Goal: Find specific page/section: Find specific page/section

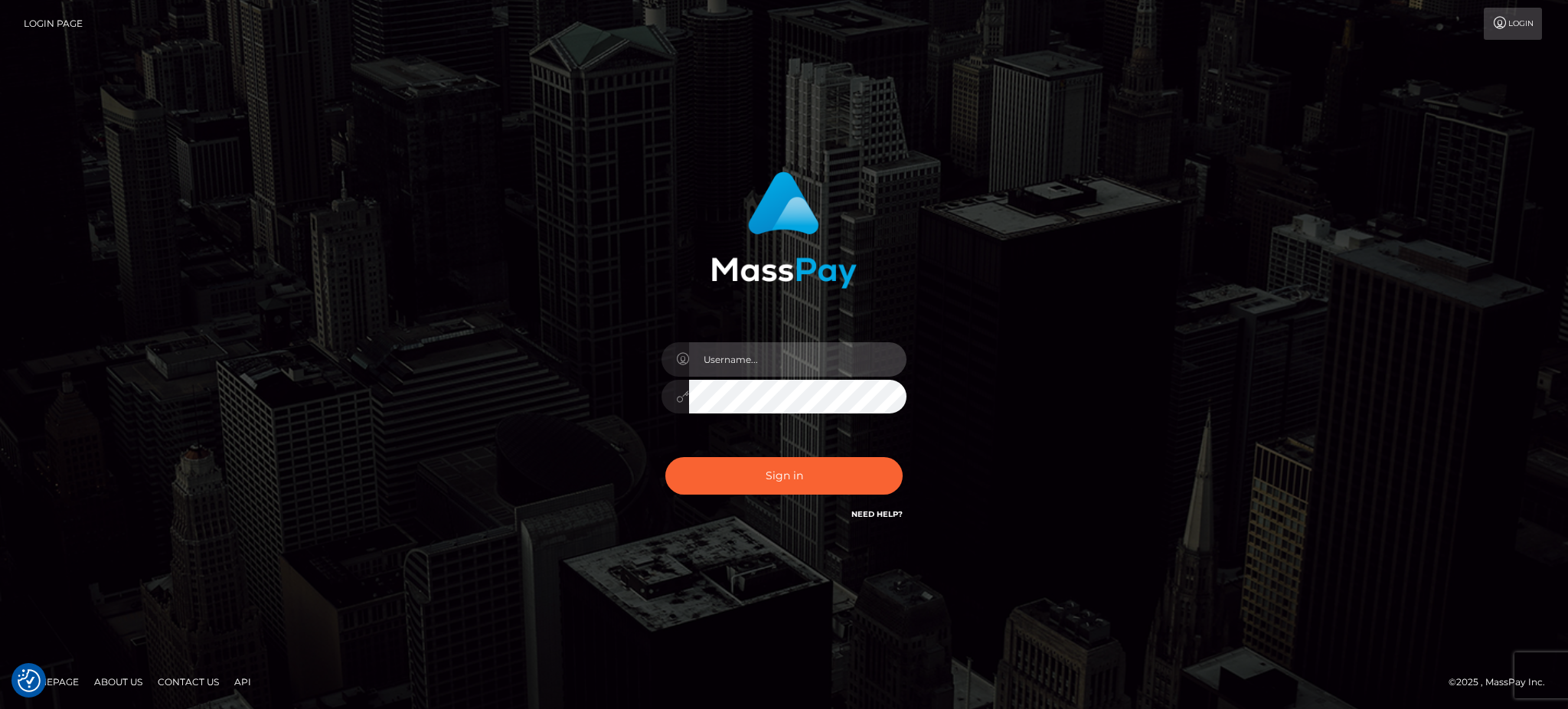
type input "Arjhon.megabonanza"
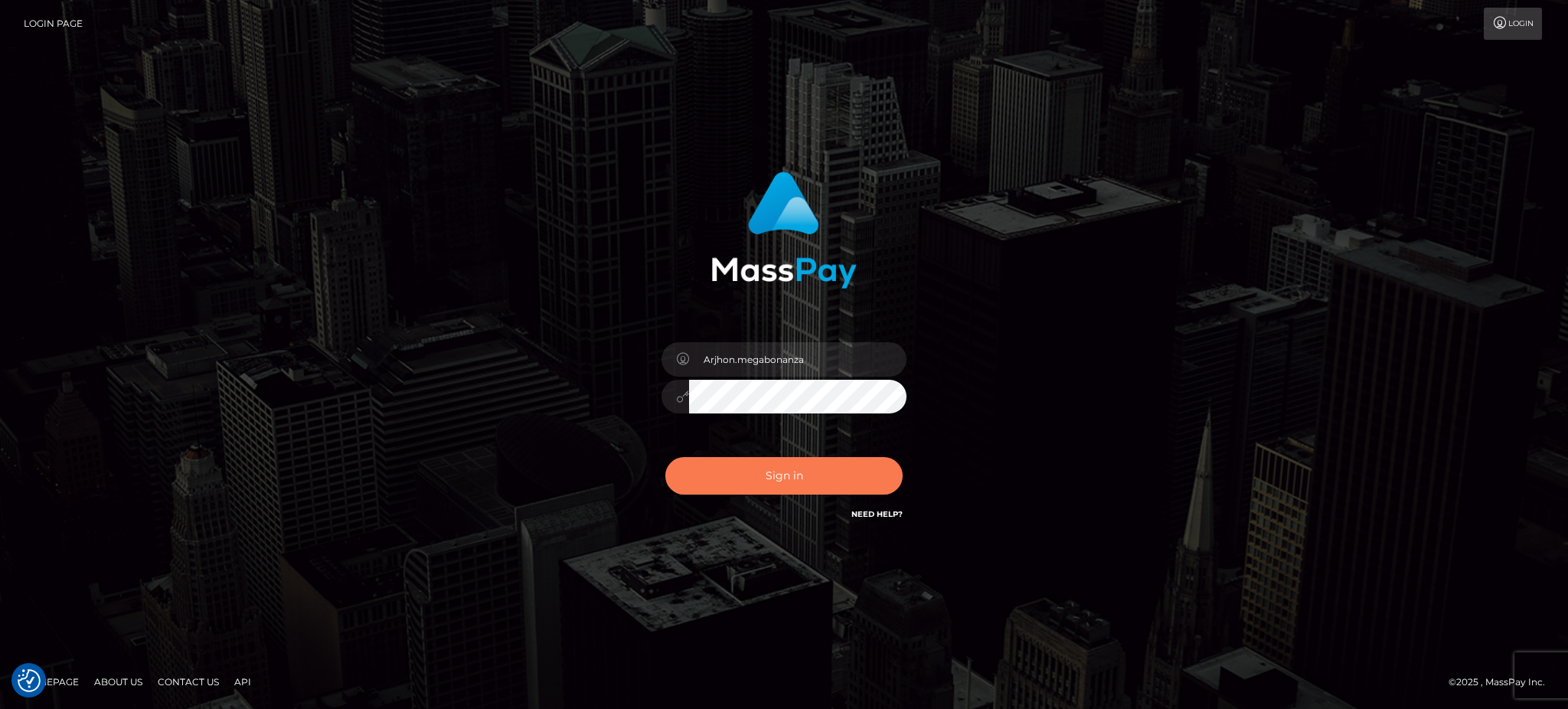
click at [805, 470] on button "Sign in" at bounding box center [784, 475] width 237 height 38
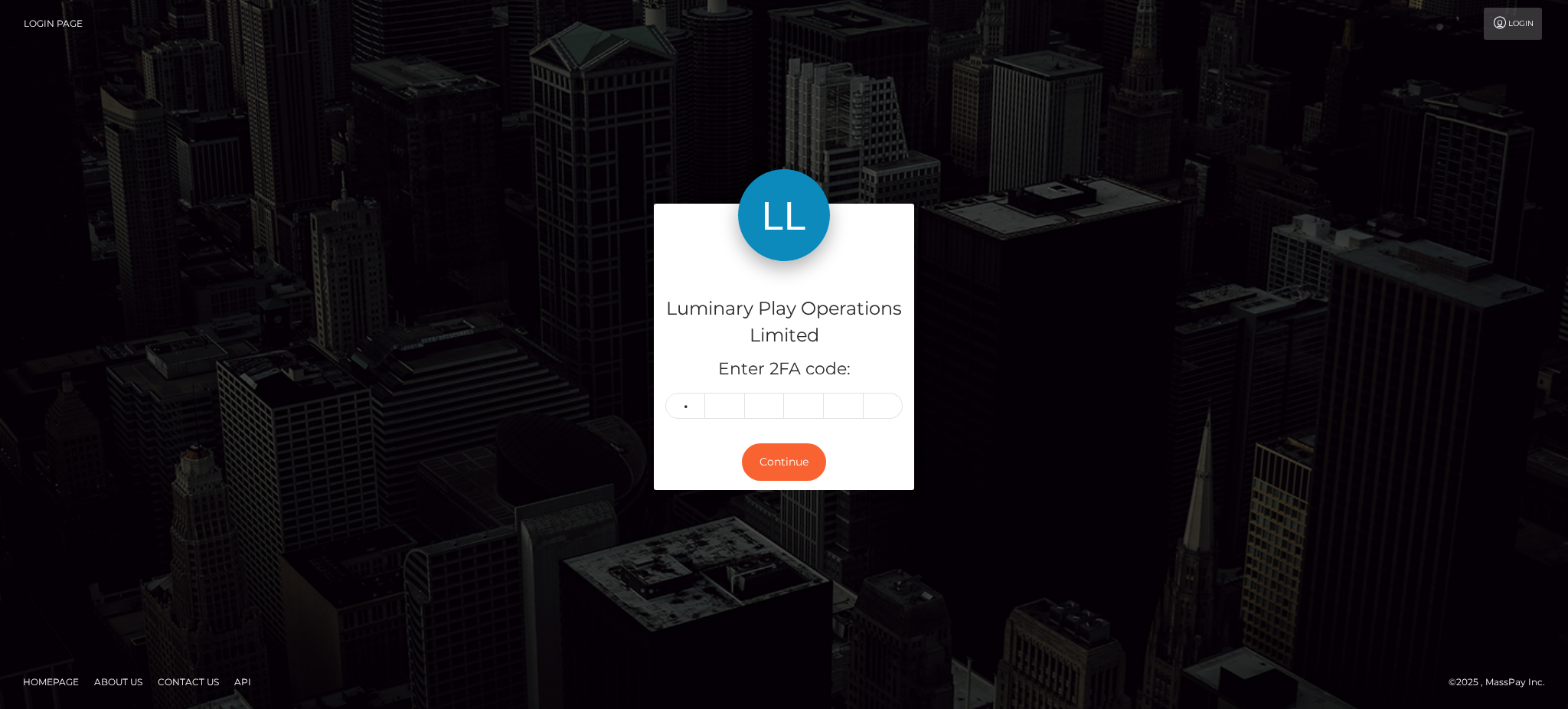
type input "7"
type input "2"
type input "4"
type input "7"
type input "9"
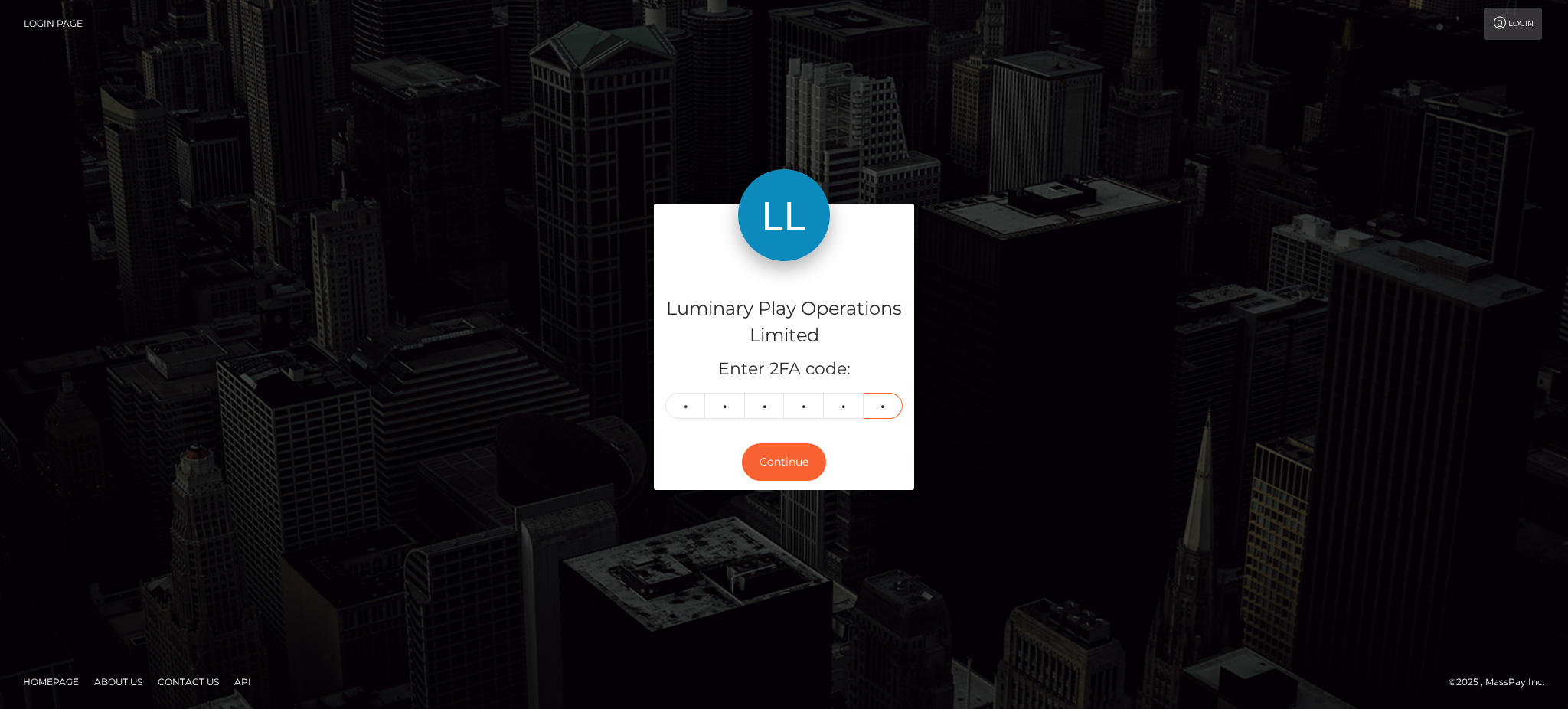
type input "3"
drag, startPoint x: 0, startPoint y: 0, endPoint x: 801, endPoint y: 461, distance: 924.2
click at [801, 463] on button "Continue" at bounding box center [784, 462] width 84 height 38
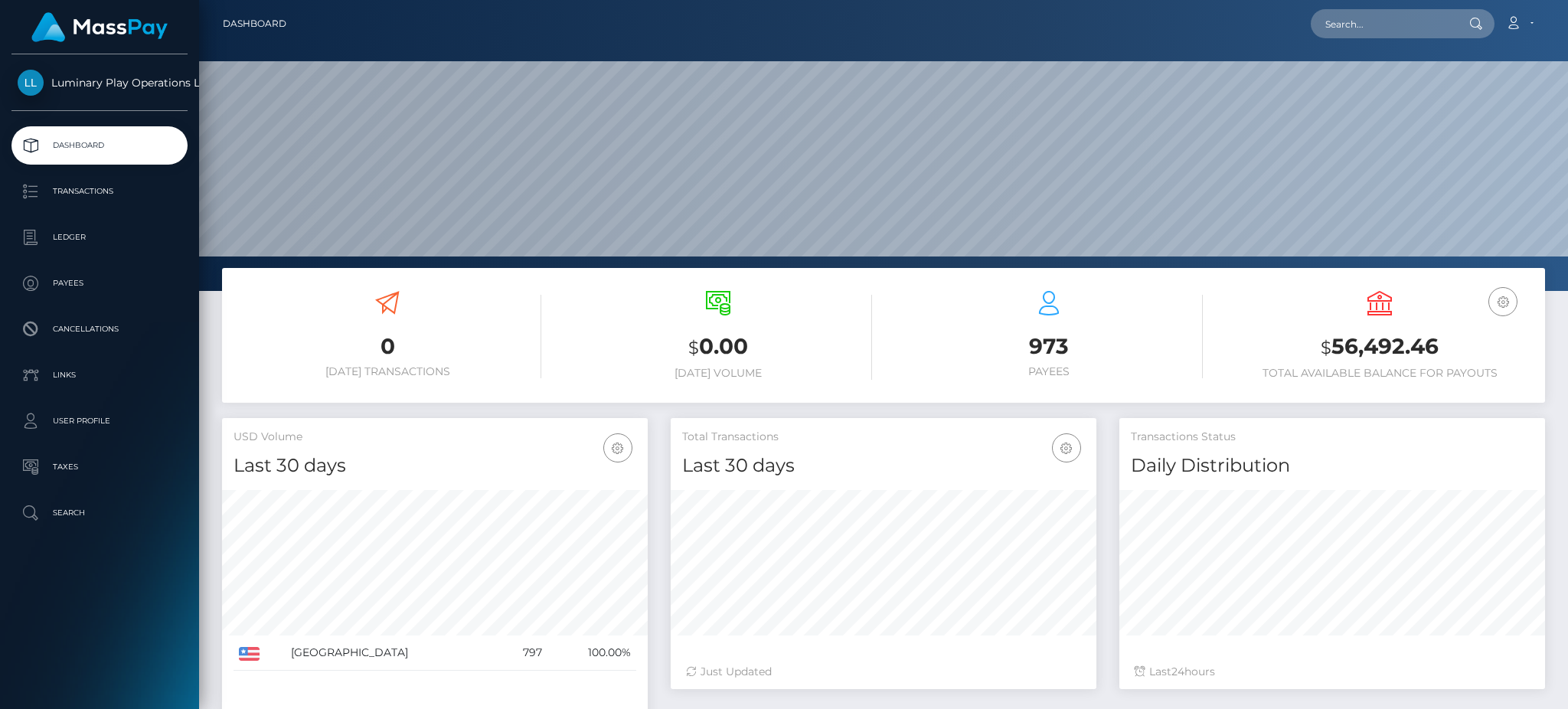
scroll to position [271, 425]
click at [1362, 30] on input "text" at bounding box center [1383, 24] width 144 height 30
paste input "357355,357350"
click at [1363, 28] on input "357355,357350" at bounding box center [1383, 24] width 144 height 30
click at [1368, 23] on input "357355357350" at bounding box center [1383, 24] width 144 height 30
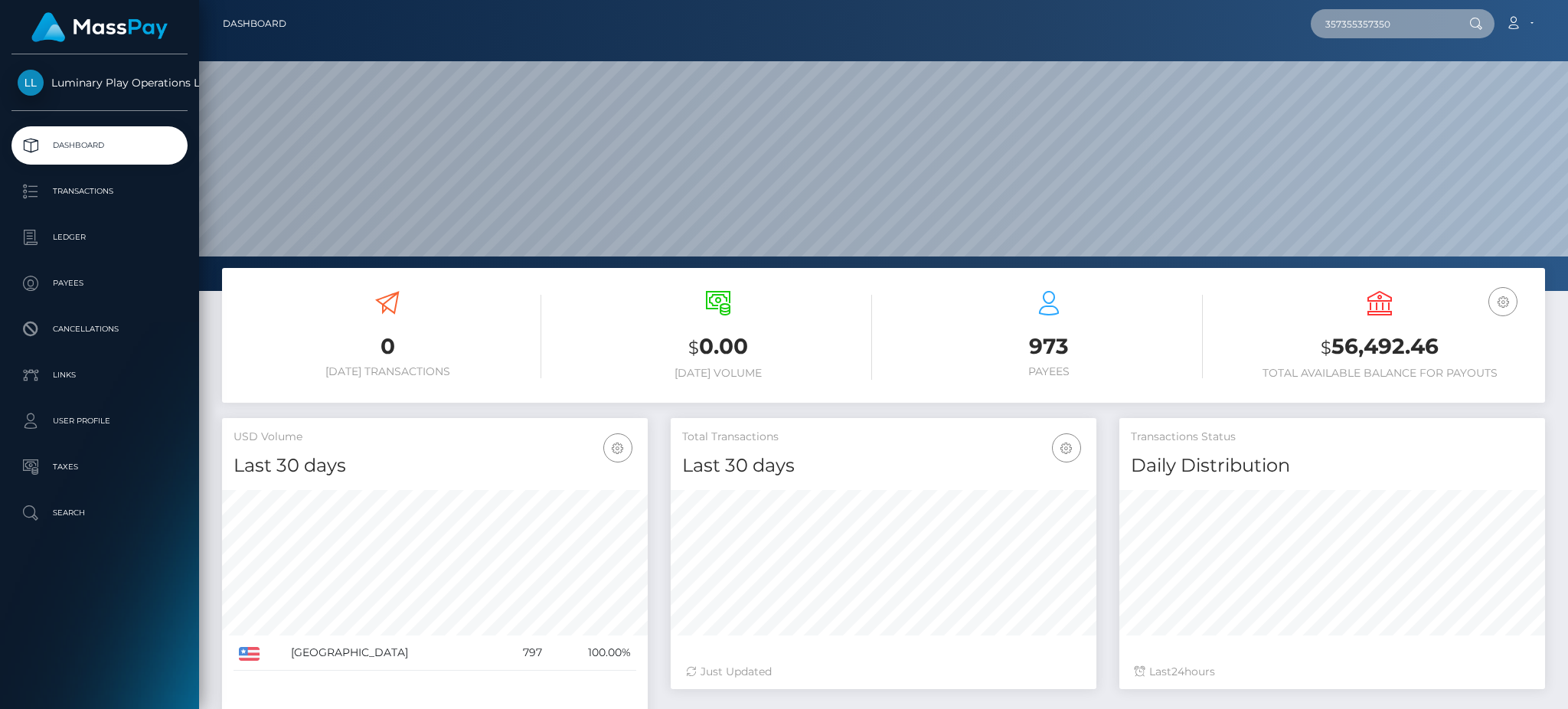
click at [1369, 23] on input "357355357350" at bounding box center [1383, 24] width 144 height 30
click at [1401, 25] on input "357355357350" at bounding box center [1383, 24] width 144 height 30
drag, startPoint x: 1398, startPoint y: 26, endPoint x: 1358, endPoint y: 21, distance: 40.3
click at [1358, 21] on input "357355,357350" at bounding box center [1383, 24] width 144 height 30
drag, startPoint x: 1379, startPoint y: 17, endPoint x: 1260, endPoint y: 25, distance: 119.3
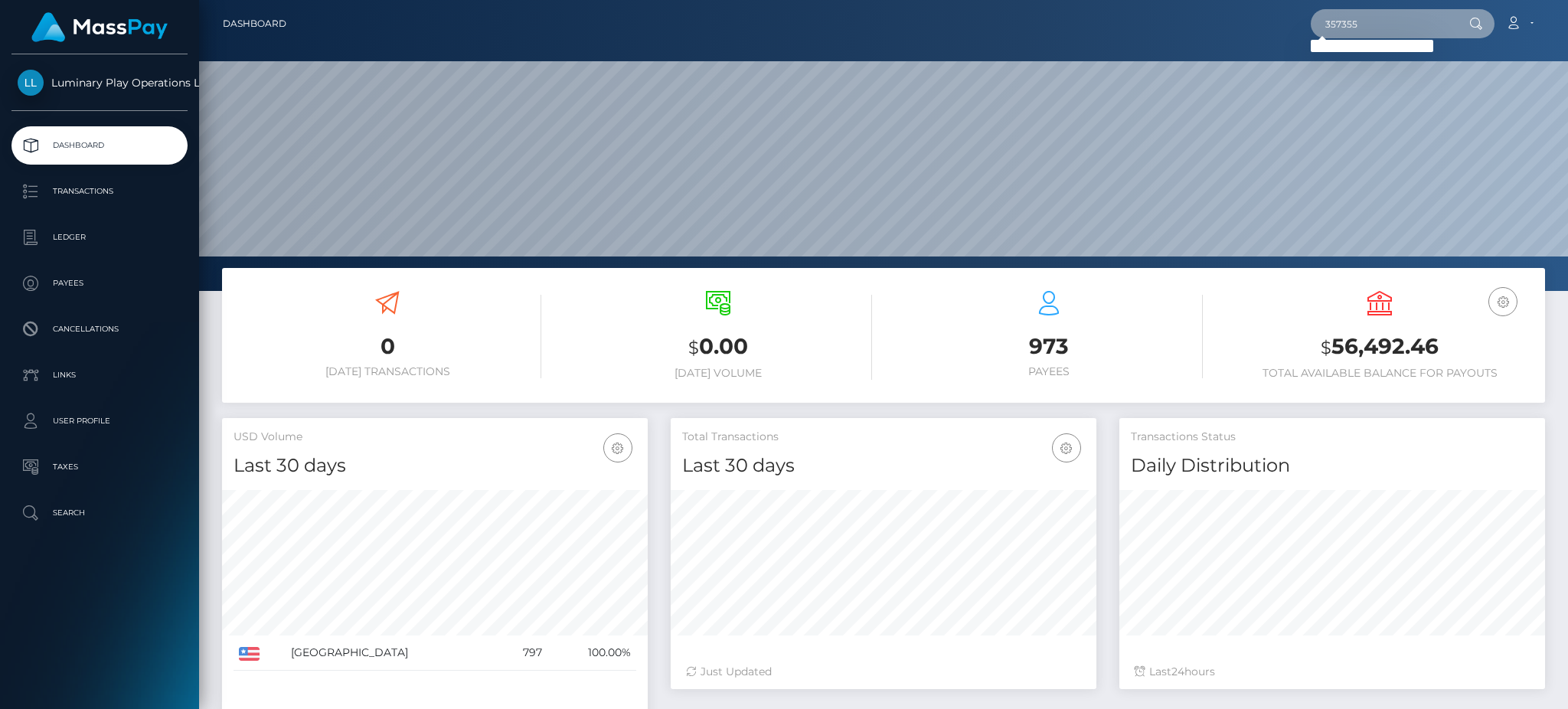
click at [1260, 25] on div "357355 Loading... Loading... Account Edit Profile Logout" at bounding box center [921, 23] width 1246 height 32
paste input "0"
paste input "00851603"
drag, startPoint x: 1393, startPoint y: 20, endPoint x: 1277, endPoint y: 33, distance: 116.7
click at [1283, 33] on div "357350 Loading... Loading... Account Edit Profile Logout" at bounding box center [921, 23] width 1246 height 32
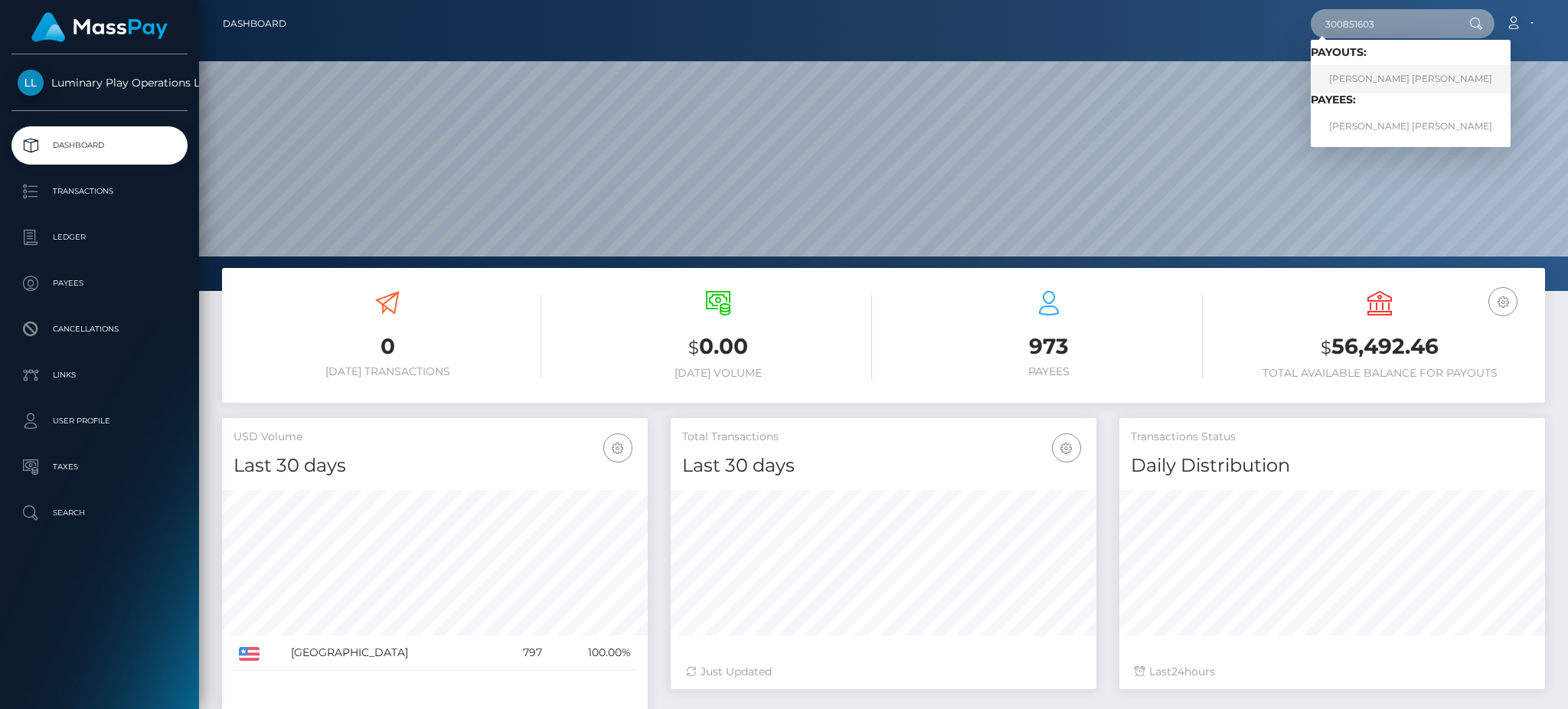
type input "300851603"
click at [1403, 77] on link "RAY ANTHONY PALMA" at bounding box center [1411, 78] width 199 height 29
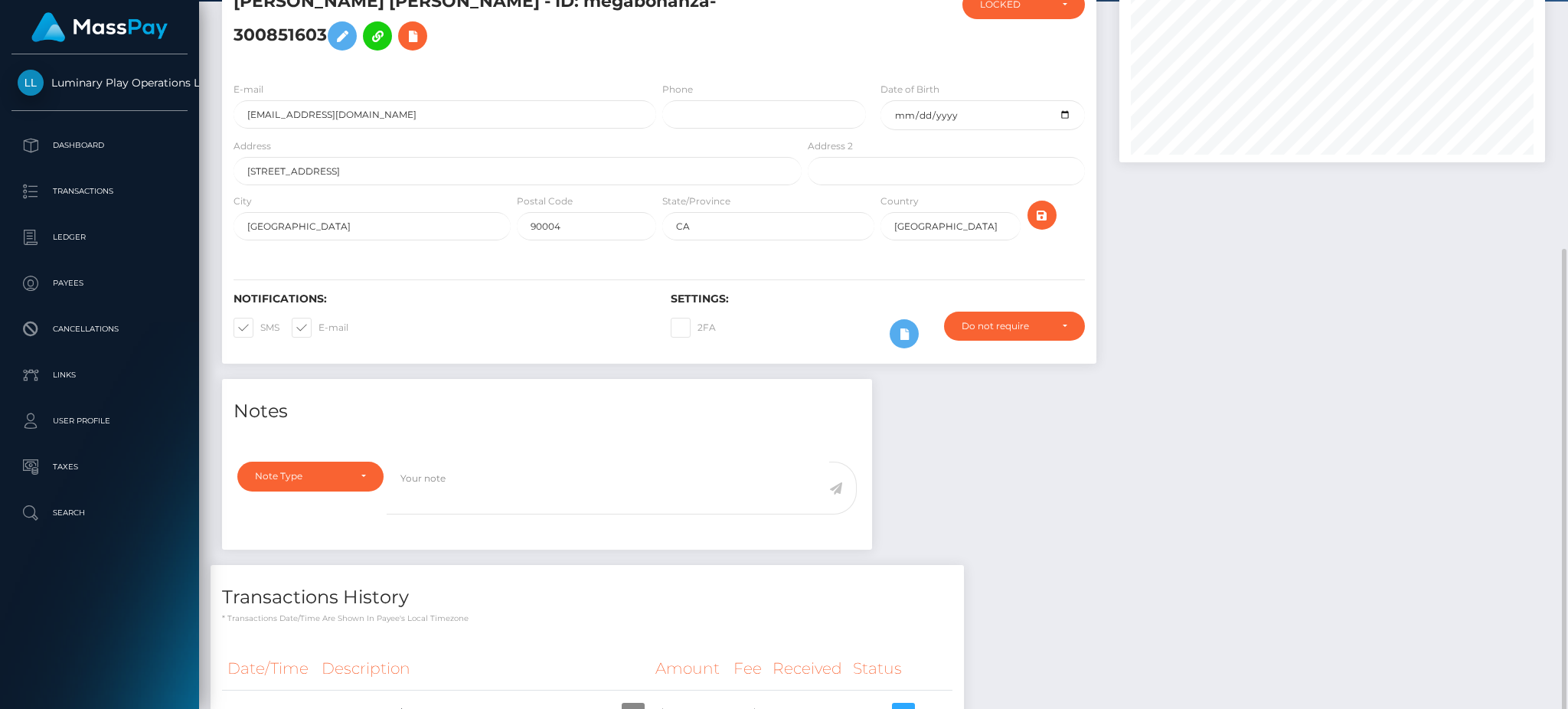
scroll to position [204, 0]
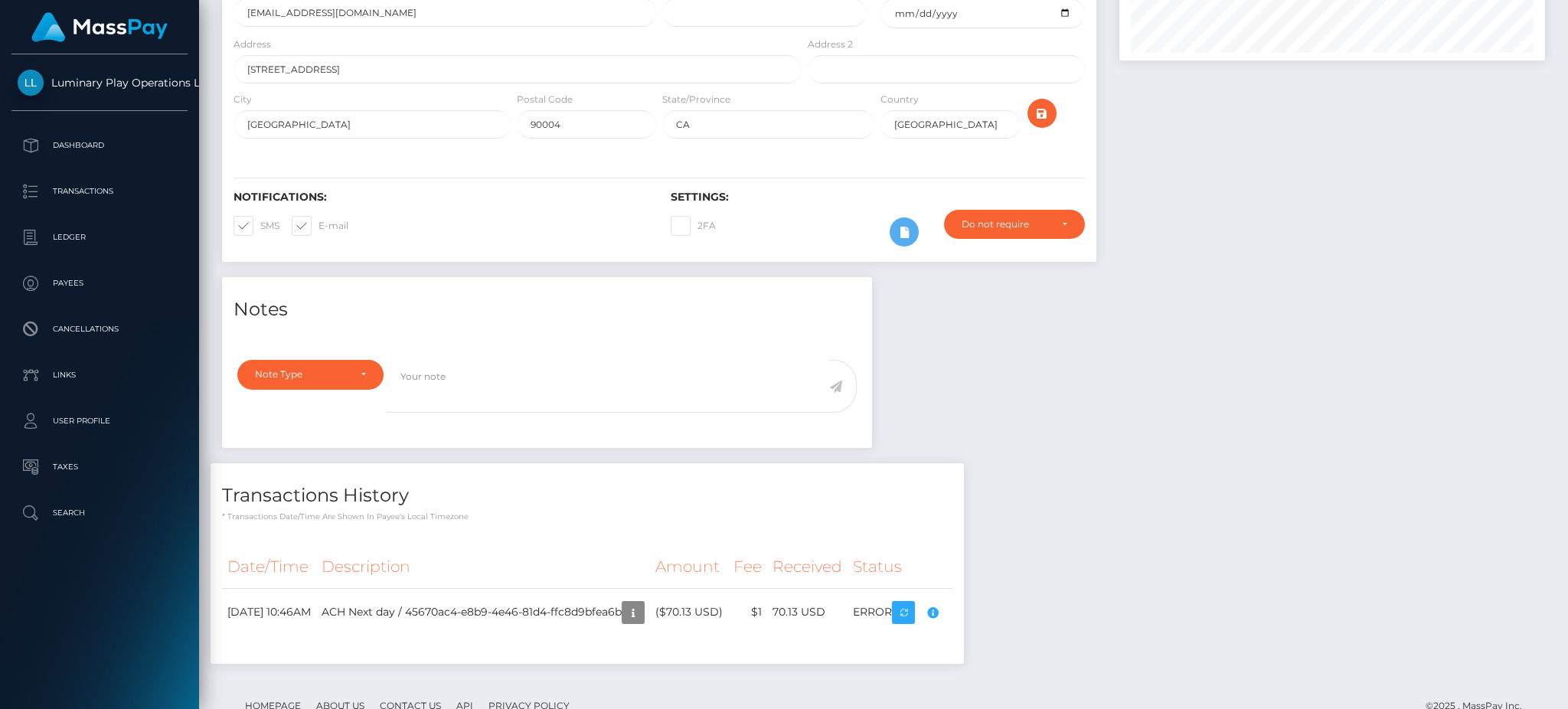
click at [998, 631] on div "Compliance review required. Please provide a recent bank statement using the se…" at bounding box center [941, 621] width 153 height 92
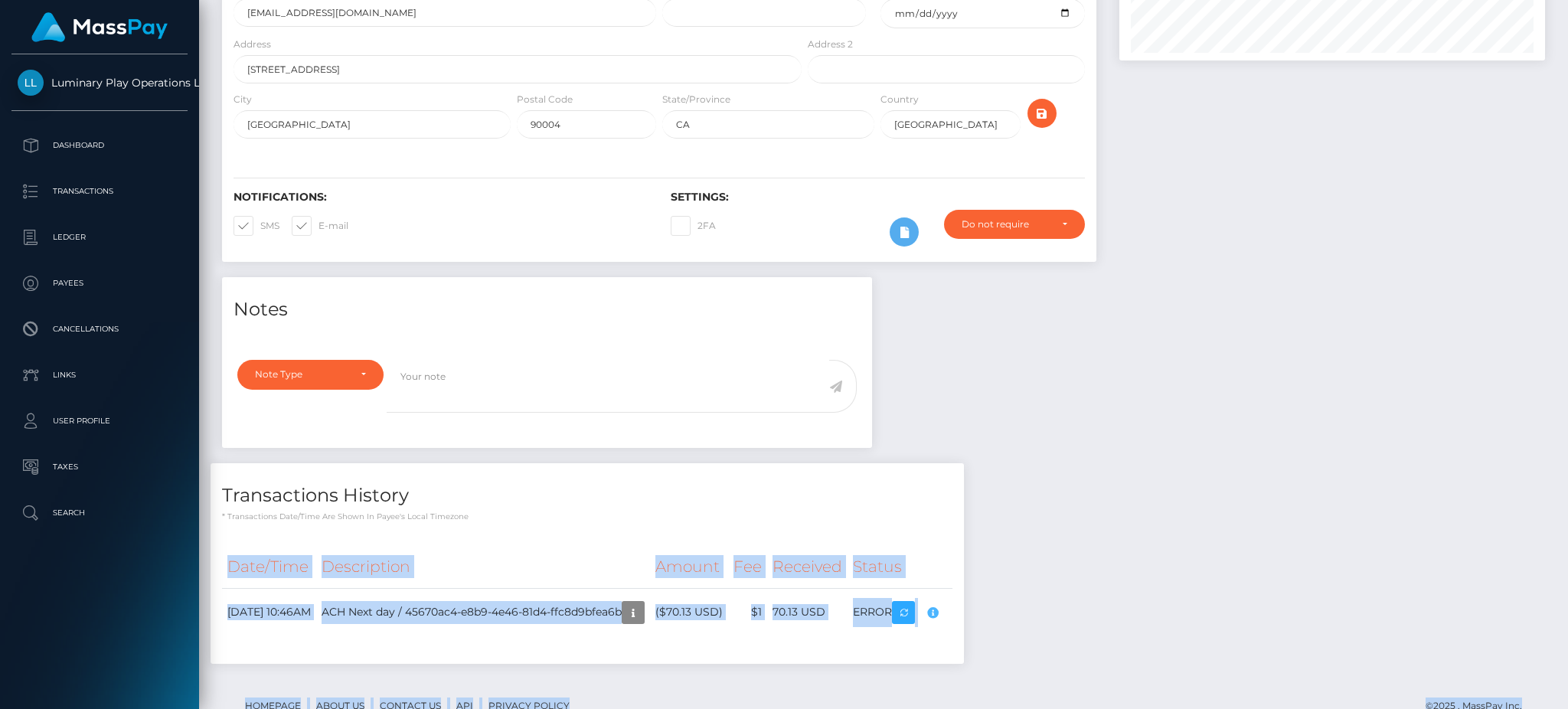
scroll to position [184, 425]
click at [998, 633] on body "Luminary Play Operations Limited Dashboard Transactions Ledger Payees Cancellat…" at bounding box center [784, 354] width 1568 height 709
click at [1204, 570] on div "Notes Note Type Compliance Clear Compliance General Note Type" at bounding box center [884, 477] width 1346 height 402
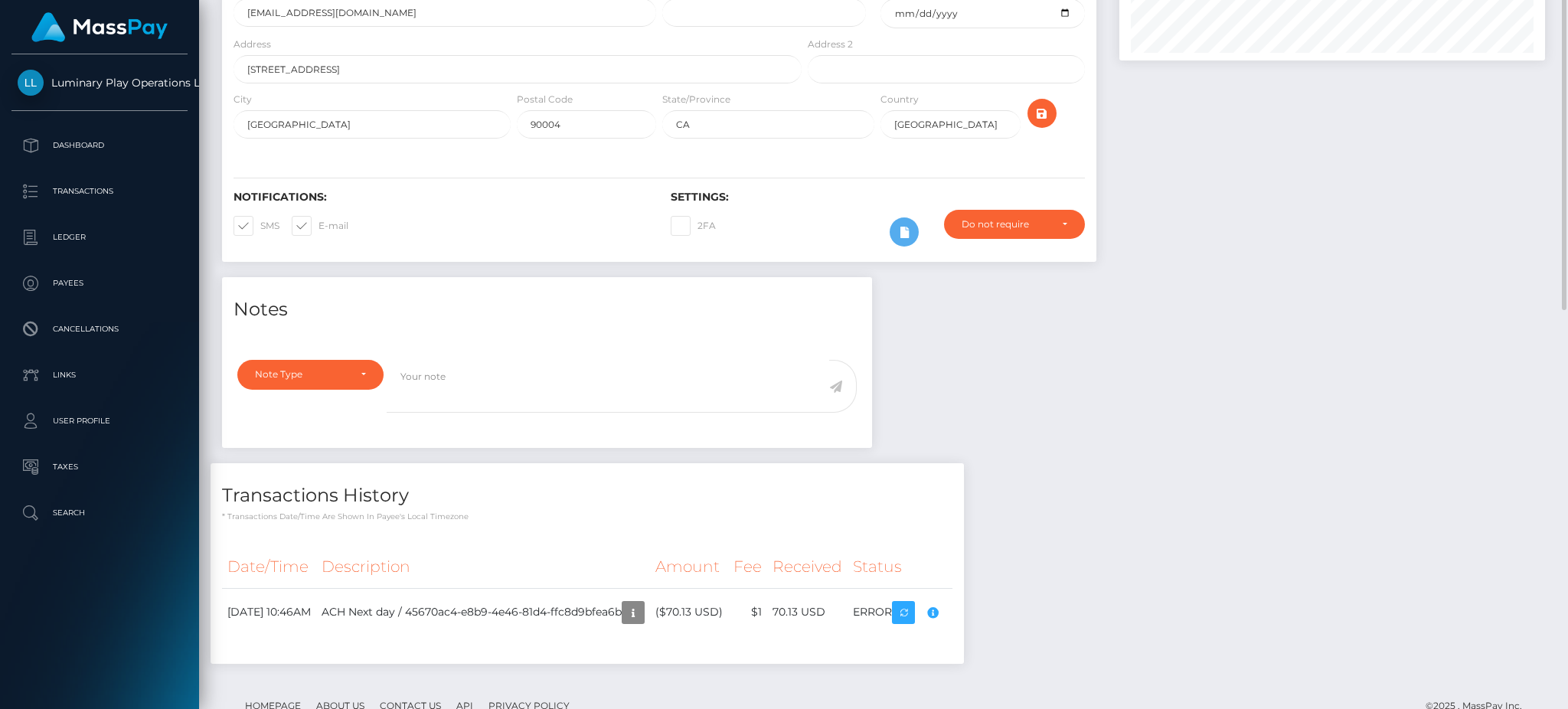
scroll to position [0, 0]
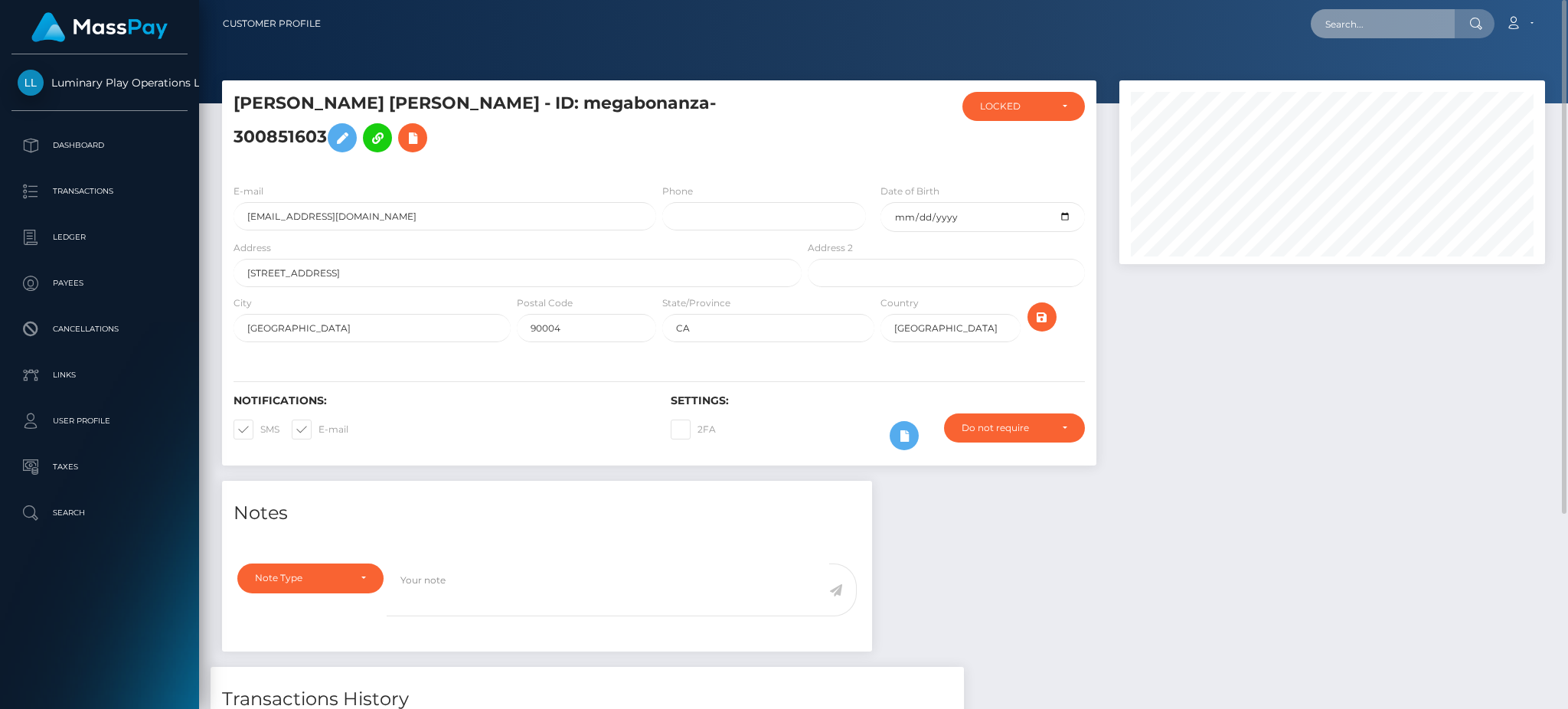
click at [1361, 36] on input "text" at bounding box center [1383, 24] width 144 height 30
paste input "352872"
drag, startPoint x: 1373, startPoint y: 28, endPoint x: 1284, endPoint y: 36, distance: 89.4
click at [1287, 36] on div "352872 Loading... Loading... Account Edit Profile Logout" at bounding box center [939, 23] width 1212 height 32
paste input "279370539"
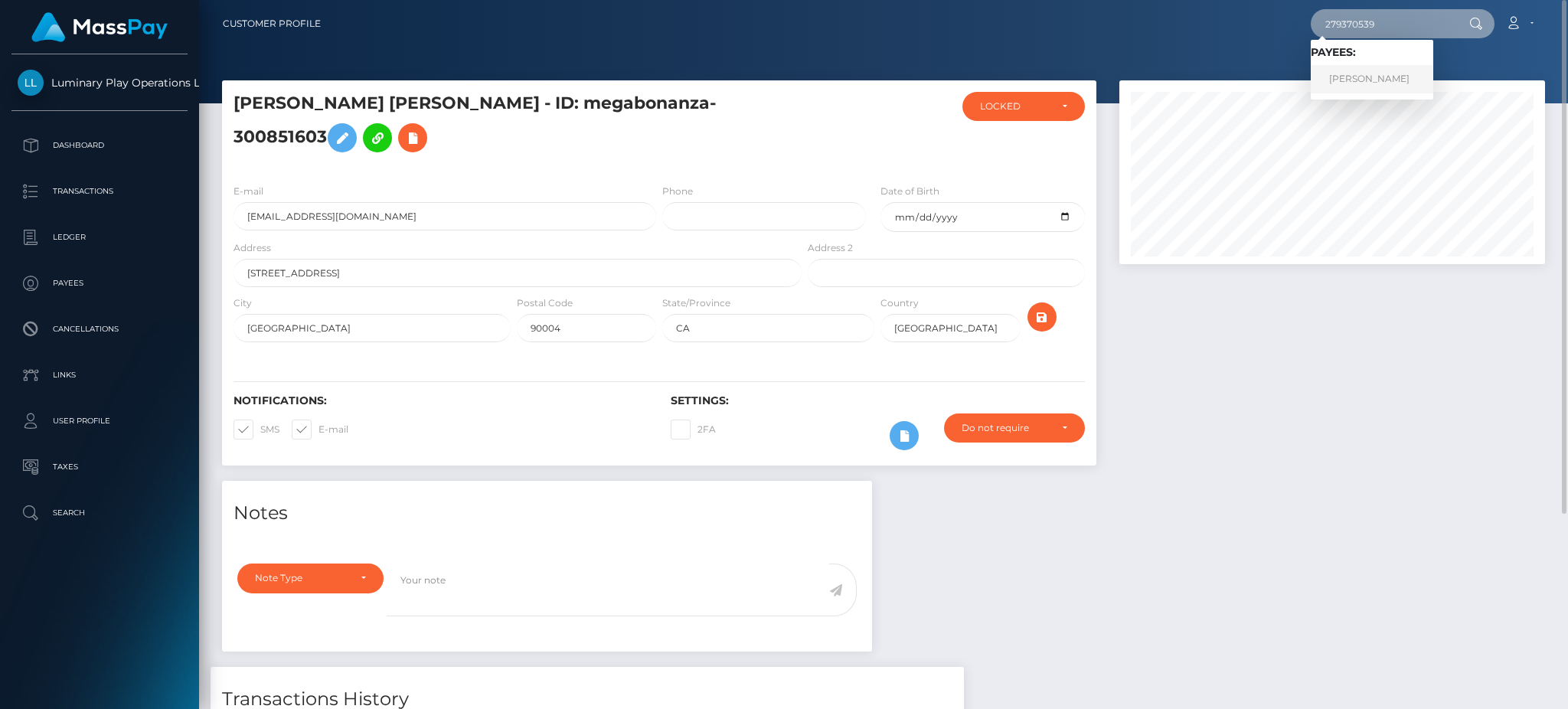
type input "279370539"
click at [1384, 84] on link "TERESA LYNN JOHNSON" at bounding box center [1372, 78] width 123 height 29
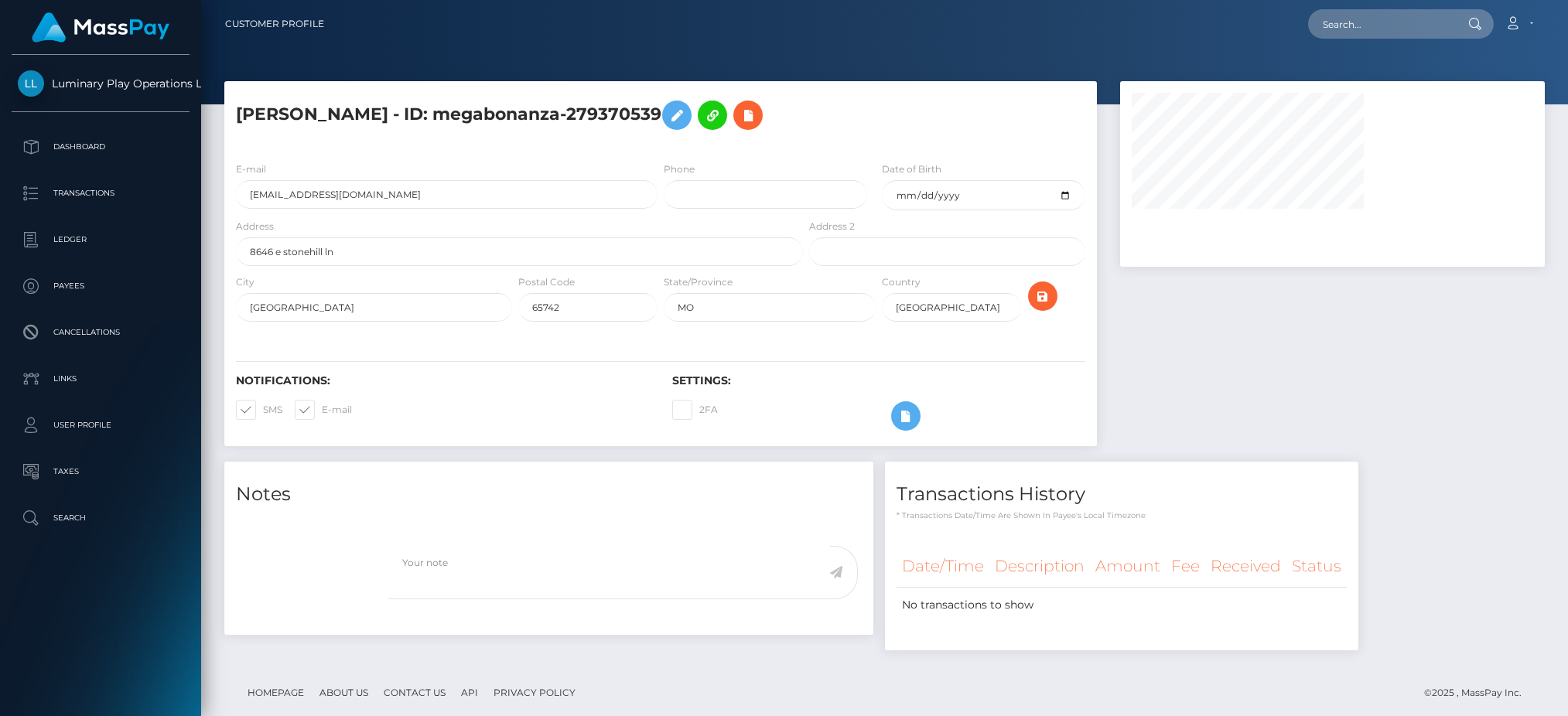
select select
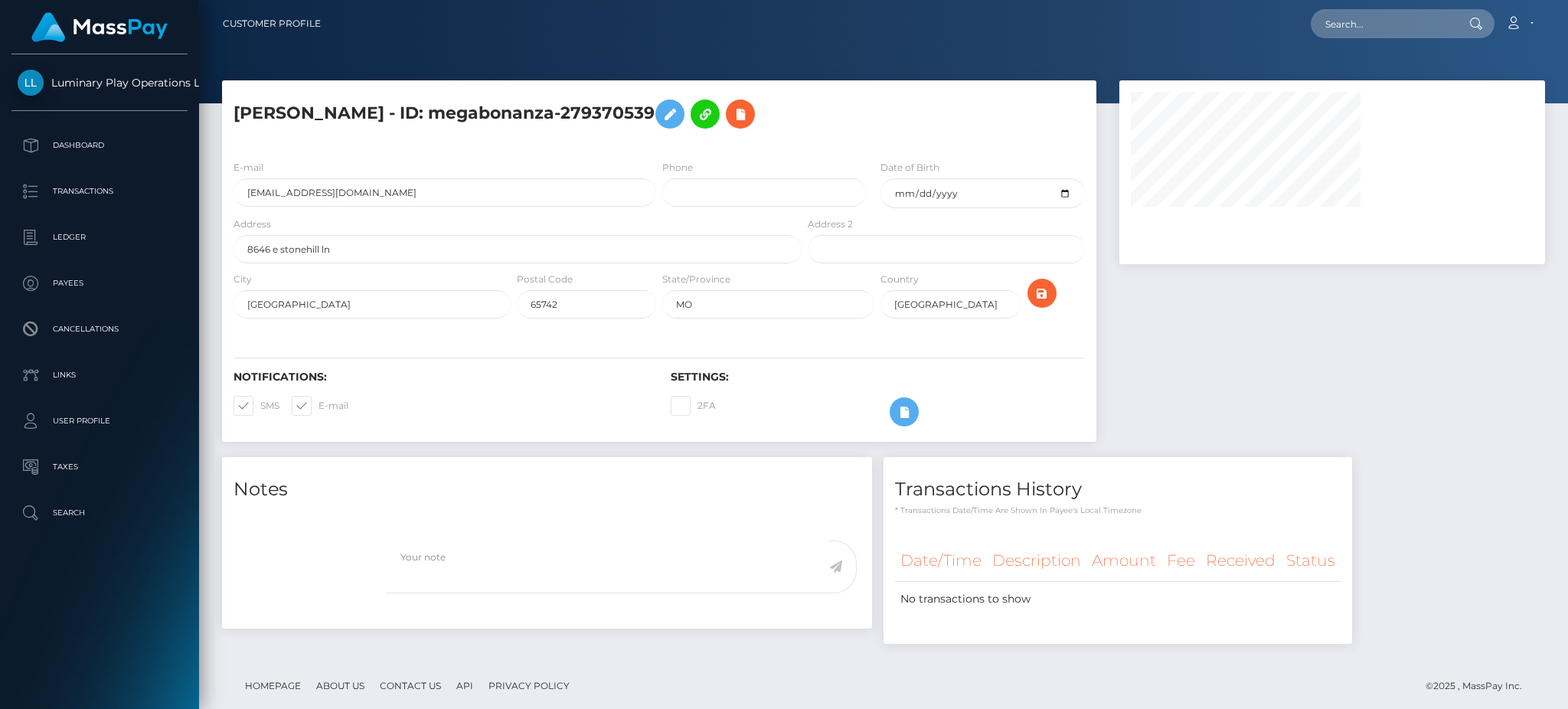
select select
